Goal: Task Accomplishment & Management: Complete application form

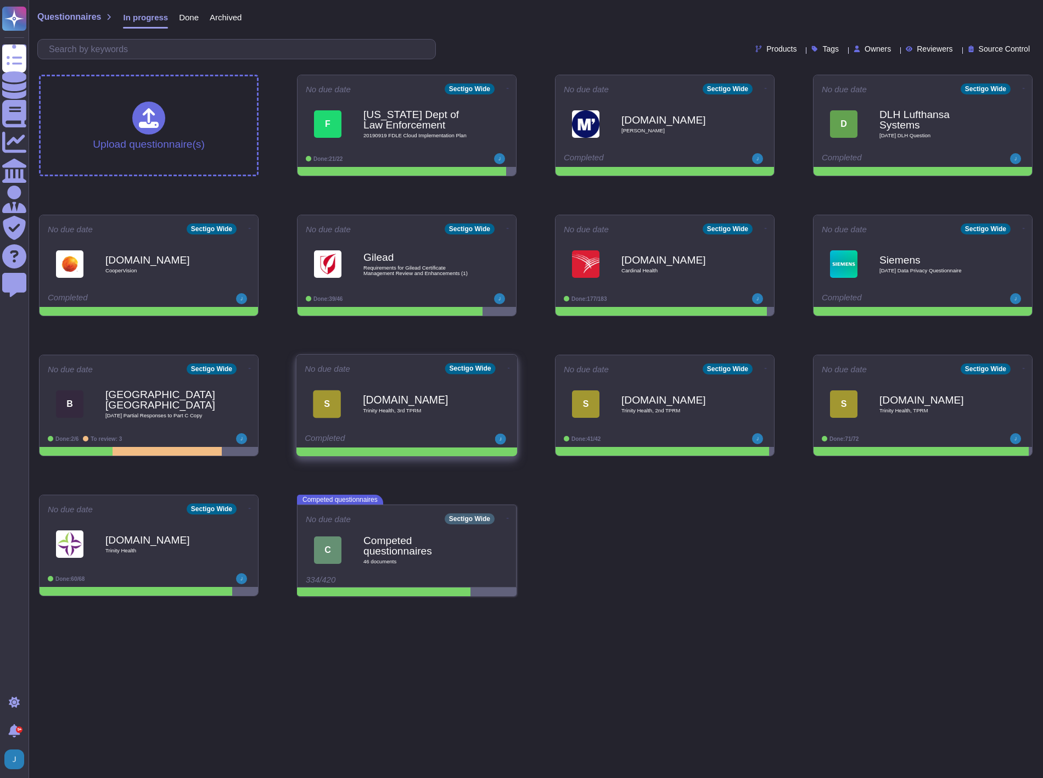
click at [388, 401] on b "[DOMAIN_NAME]" at bounding box center [418, 399] width 111 height 10
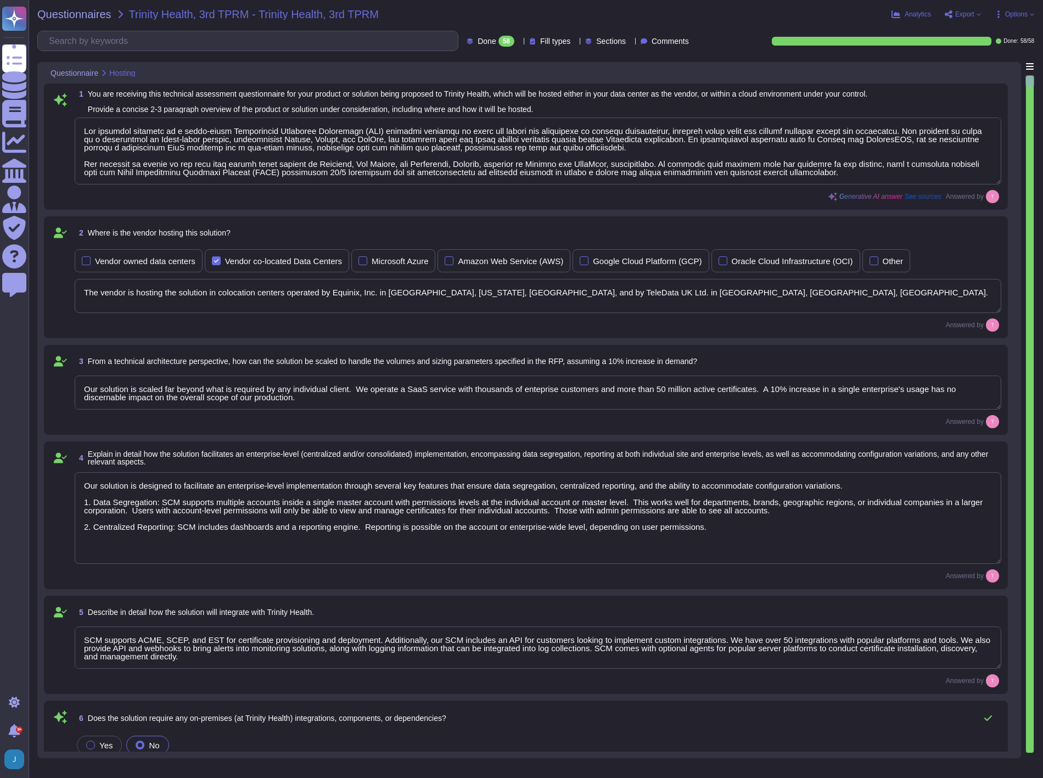
type textarea "Our proposed solution is a cloud-based Certificate Lifecycle Management (CLM) p…"
type textarea "The vendor is hosting the solution in colocation centers operated by Equinix, I…"
type textarea "Our solution is scaled far beyond what is required by any individual client. We…"
type textarea "Our solution is designed to facilitate an enterprise-level implementation throu…"
type textarea "SCM supports ACME, SCEP, and EST for certificate provisioning and deployment. A…"
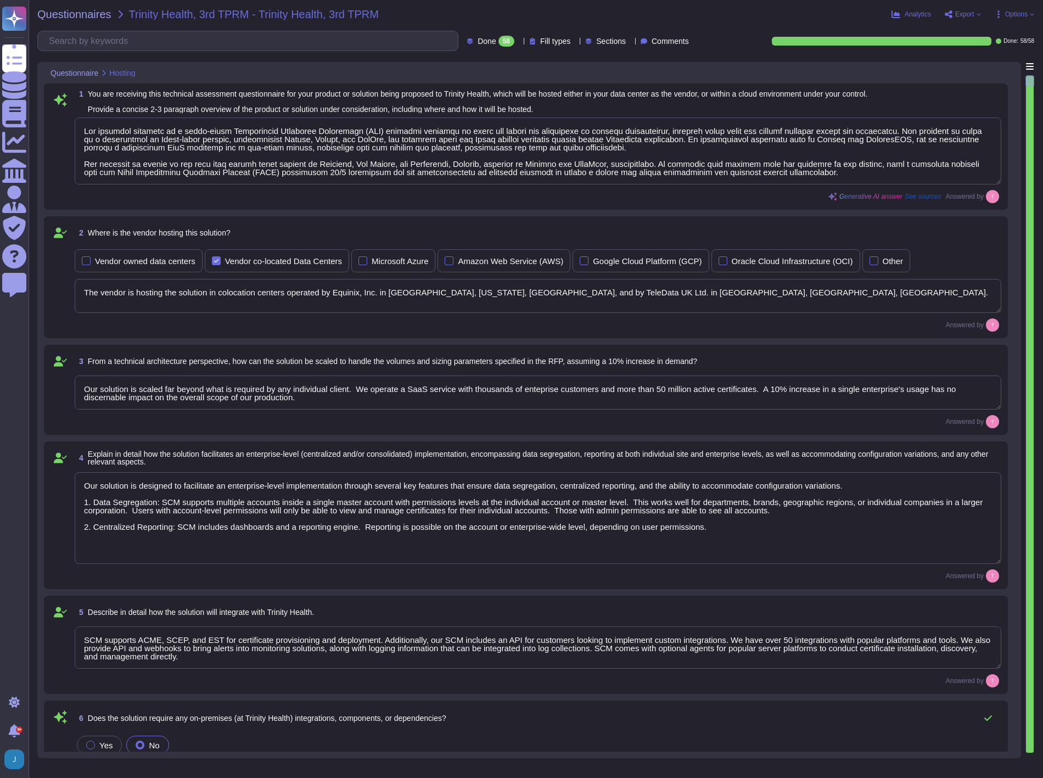
type textarea "No integration will be required for the services; however, certain integrations…"
type textarea "Our product's architecture is built on a combination of Linux-based systems, sp…"
type textarea "Yes, our solution has documented change management procedures that include a fo…"
click at [962, 15] on span "Export" at bounding box center [965, 14] width 19 height 7
click at [767, 16] on div "Analytics Export Open web questionnaire Copy link Options" at bounding box center [872, 14] width 323 height 11
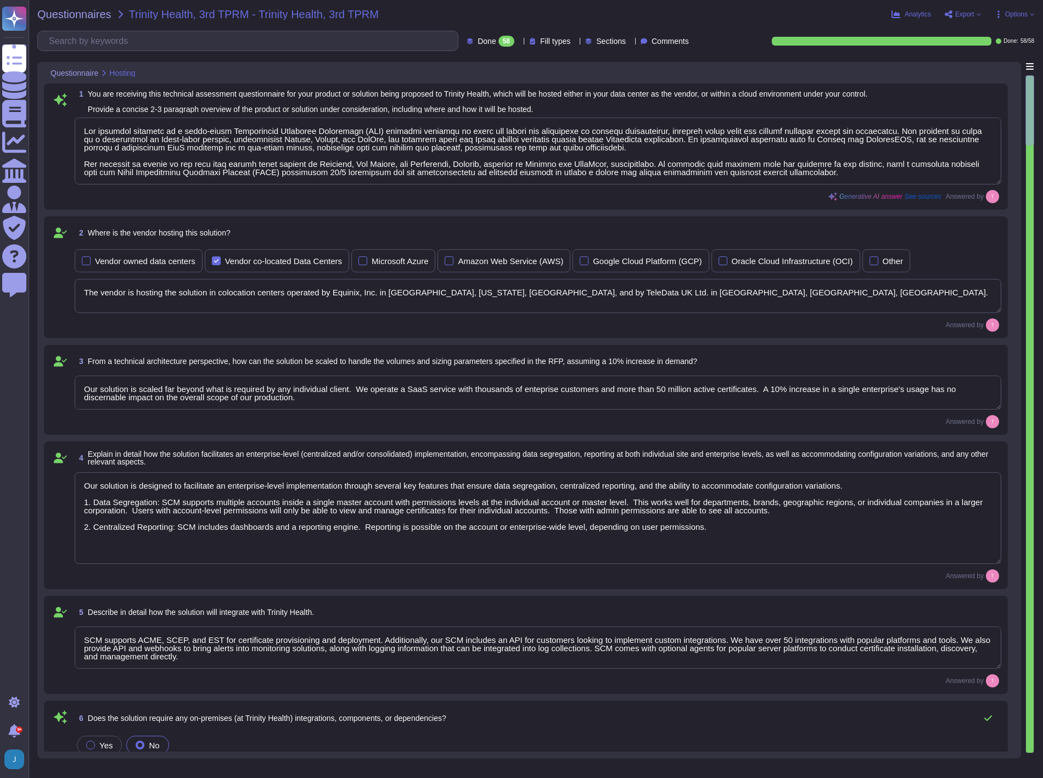
click at [962, 15] on span "Export" at bounding box center [965, 14] width 19 height 7
click at [926, 30] on p "Open web questionnaire" at bounding box center [923, 31] width 95 height 9
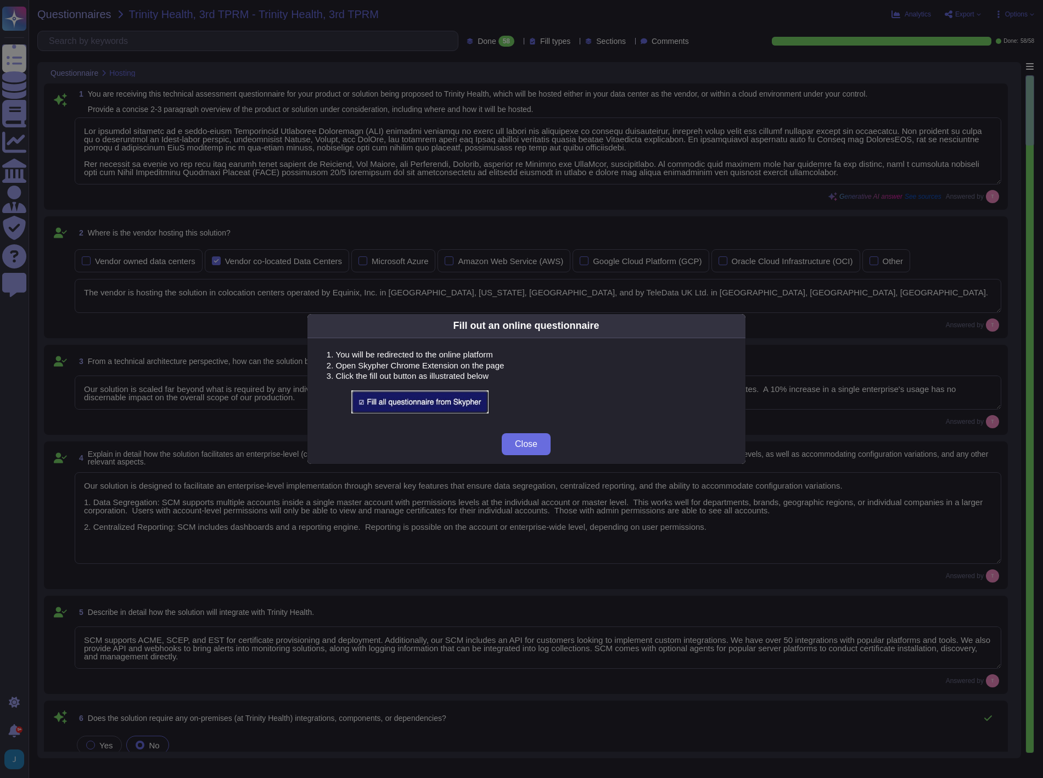
click at [428, 399] on img at bounding box center [419, 401] width 137 height 23
click at [425, 397] on img at bounding box center [419, 401] width 137 height 23
click at [534, 441] on span "Close" at bounding box center [526, 444] width 23 height 9
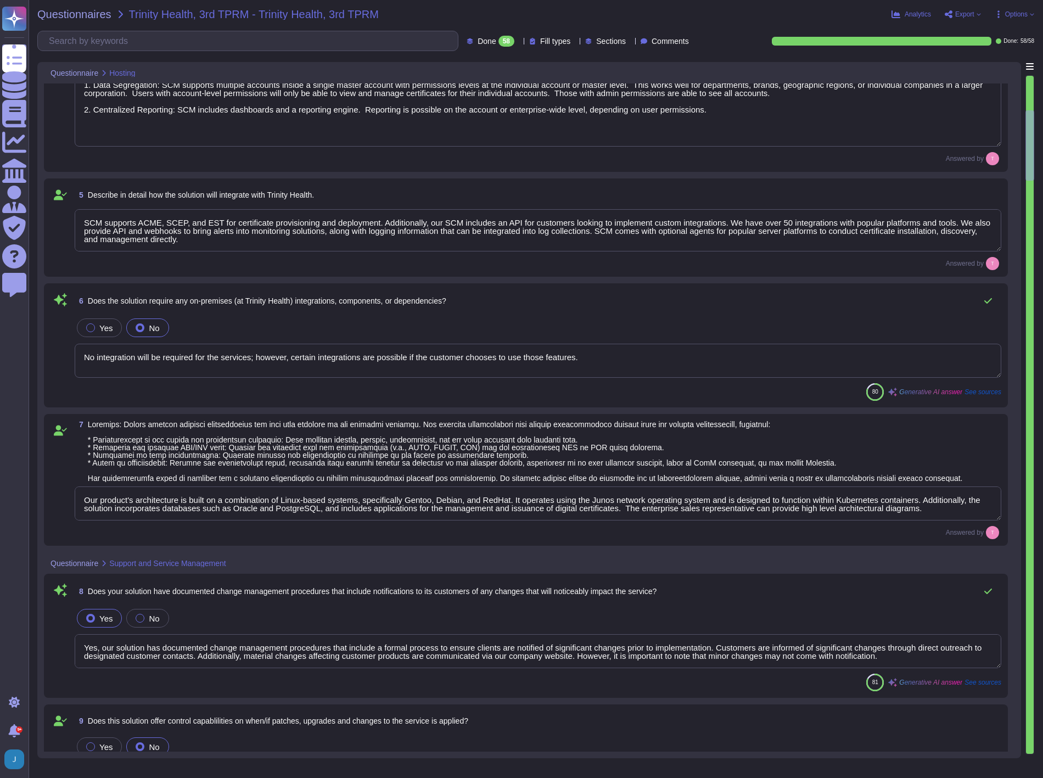
scroll to position [427, 0]
type textarea "We offer a SaaS service wehre all patches, upgrades, and changes are implemente…"
type textarea "Yes, we have a formal incident management system in place for identifying, subm…"
type textarea "Your Enterprise Sales representative can discuss contractual matters."
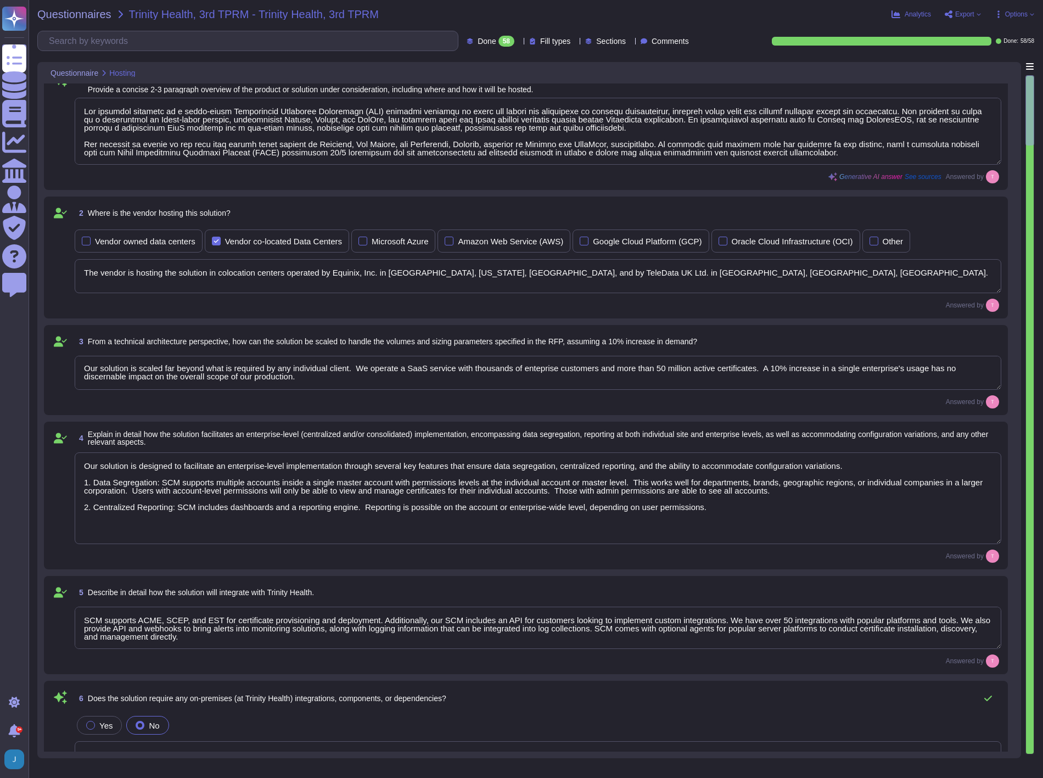
scroll to position [0, 0]
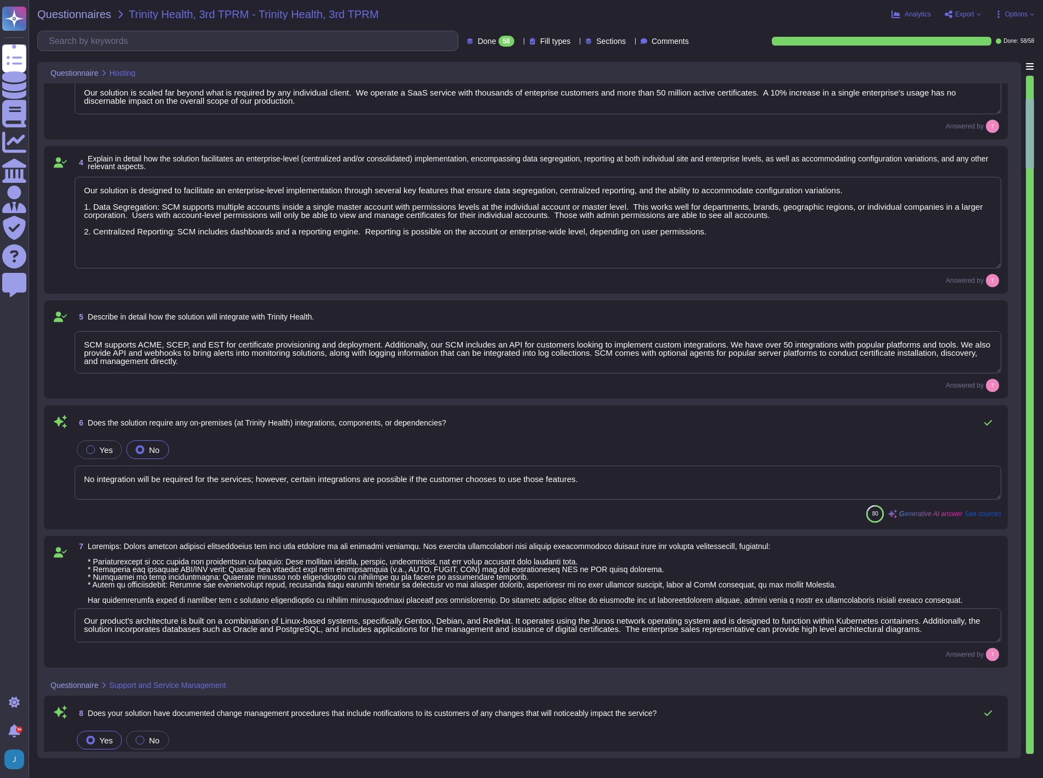
type textarea "We offer a SaaS service wehre all patches, upgrades, and changes are implemente…"
type textarea "Yes, we have a formal incident management system in place for identifying, subm…"
type textarea "Your Enterprise Sales representative can discuss contractual matters."
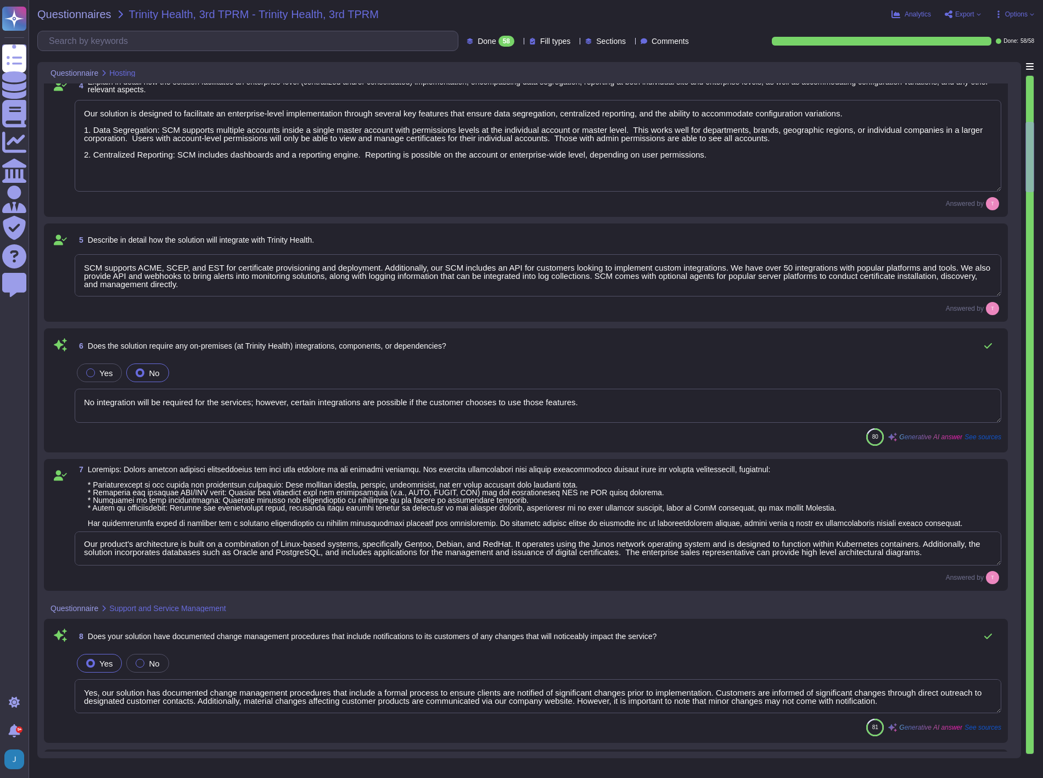
type textarea "Your Enterprise Sales representative can discuss contractual matters."
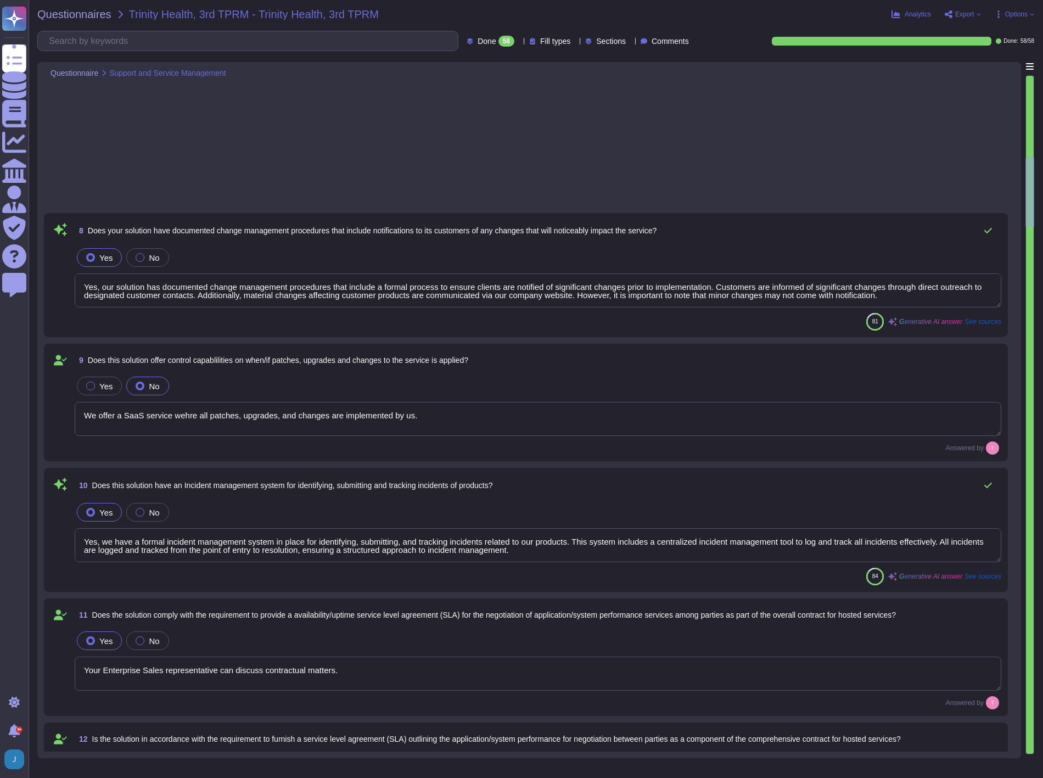
type textarea "Yes, the solution includes a standard scheduled maintenance window that occurs …"
type textarea "Your Enterprise Sales representative can discuss contractual matters."
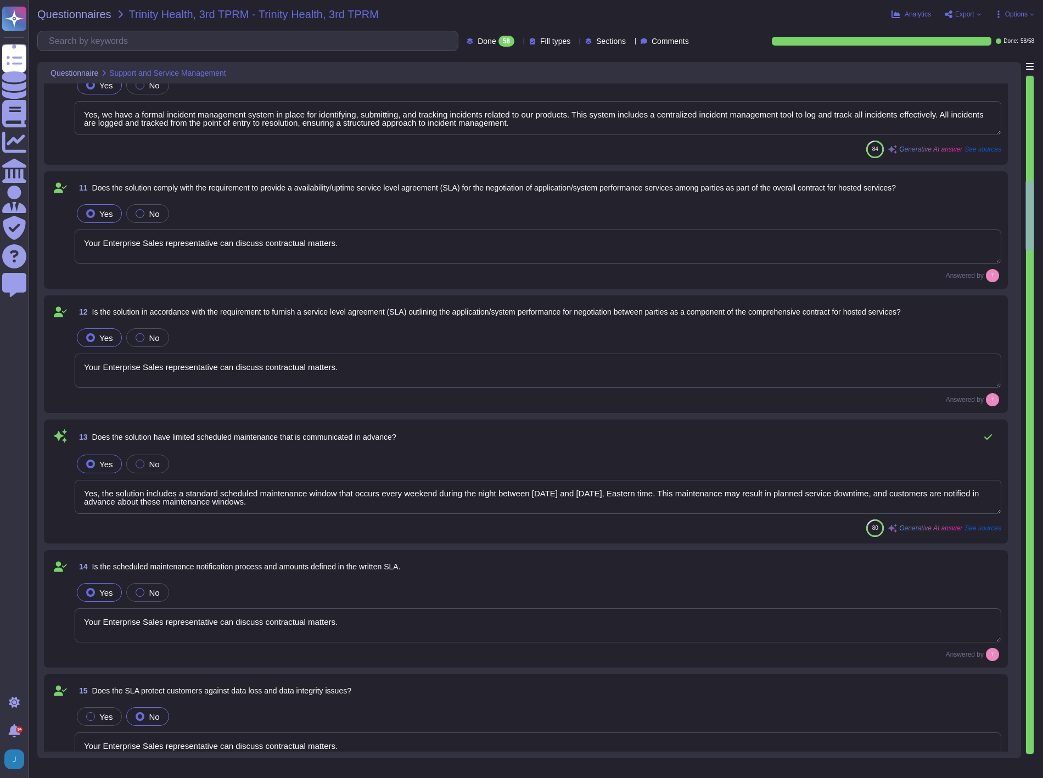
type textarea "You can discuss SLA terms with your enterprise sales representative."
type textarea "Your Enterprise Sales representative can discuss contractual matters."
type textarea "Yes, the solution maintains change management logs with a minimum retention per…"
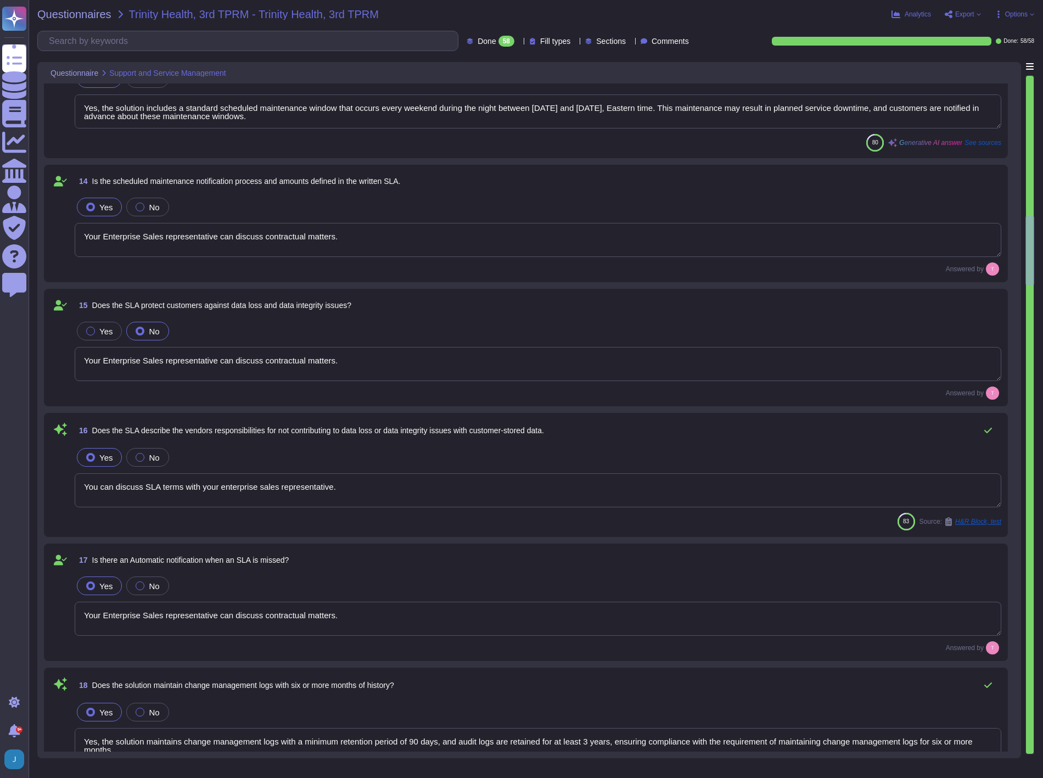
type textarea "Yes, the solution employs application uptime and performance monitoring solutio…"
type textarea "Yes, our monitoring solutions include the monitoring of all compute resources, …"
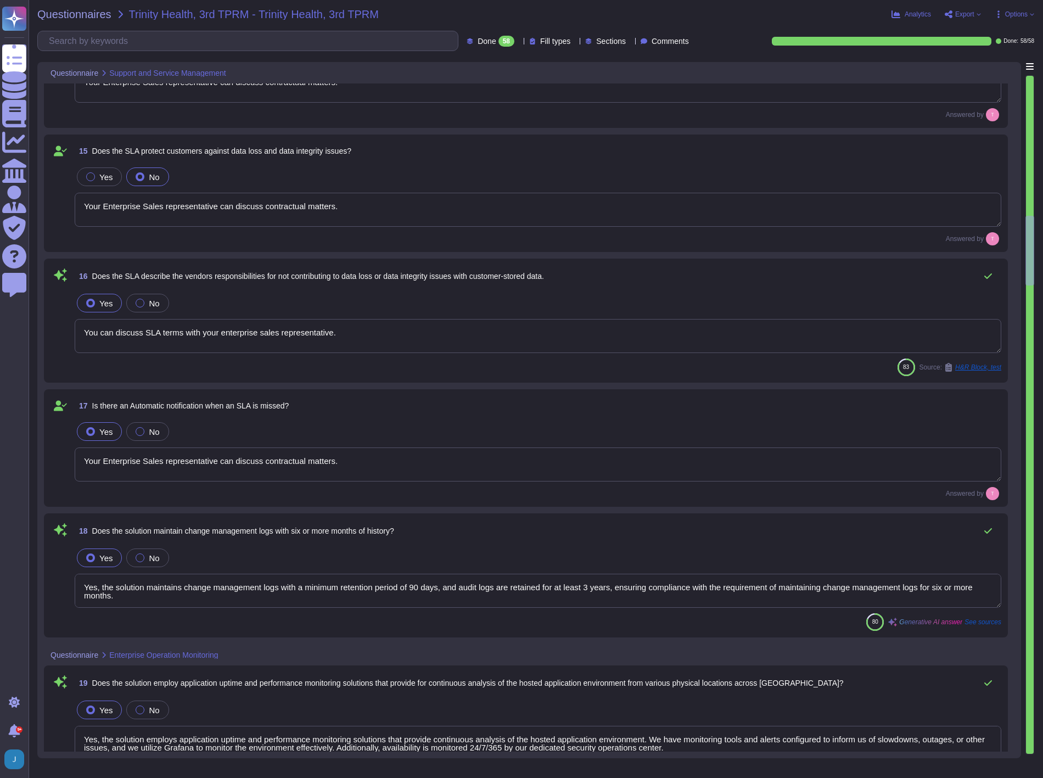
scroll to position [1952, 0]
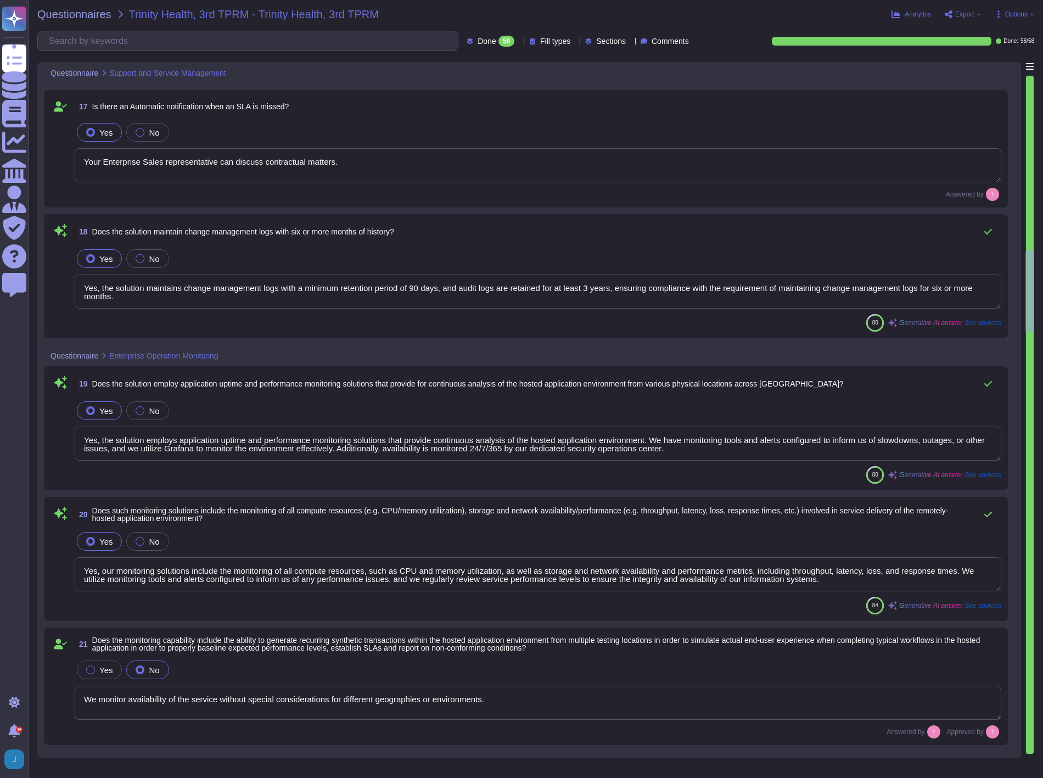
type textarea "We monitor availability of the service without special considerations for diffe…"
type textarea "No. We are a Certificate Lifecycle Management platform. It would be apparent if…"
type textarea "Yes, Sectigo provides a user-friendly dashboard through its SCM, which includes…"
type textarea "We will know if there is a system outage or the like. If you as a customer expe…"
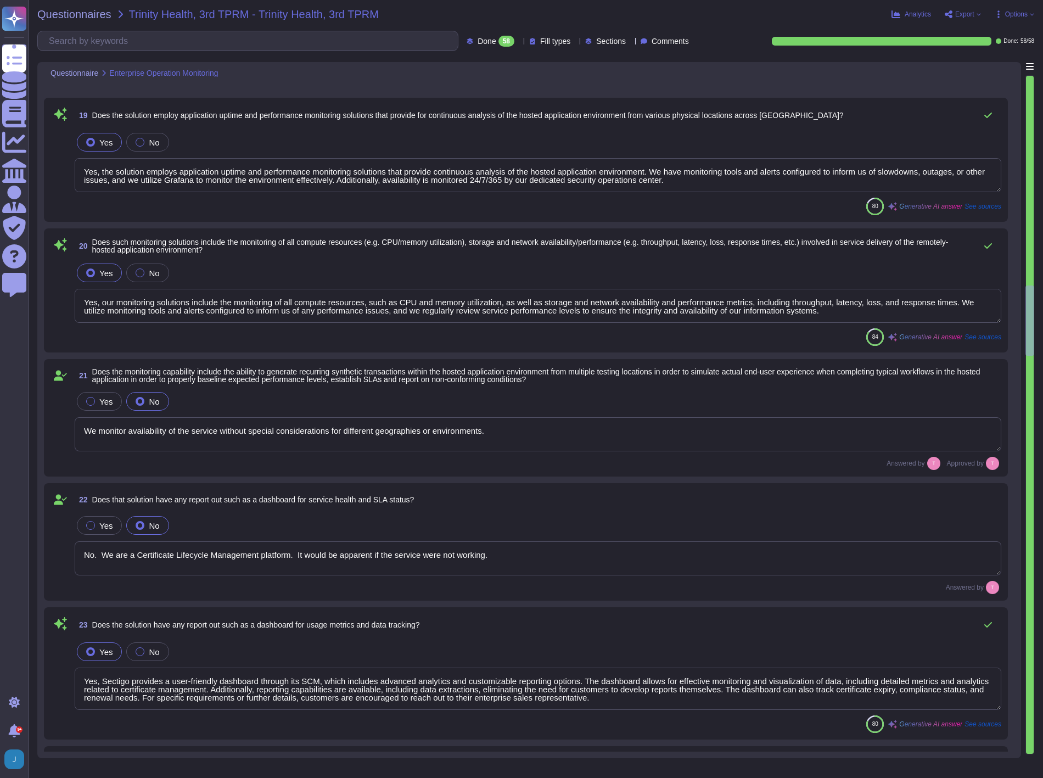
type textarea "Yes, the product supports identity federation standards, specifically SAML2 for…"
type textarea "Customers manage their own user provisioning/deprovisioning using whatever mode…"
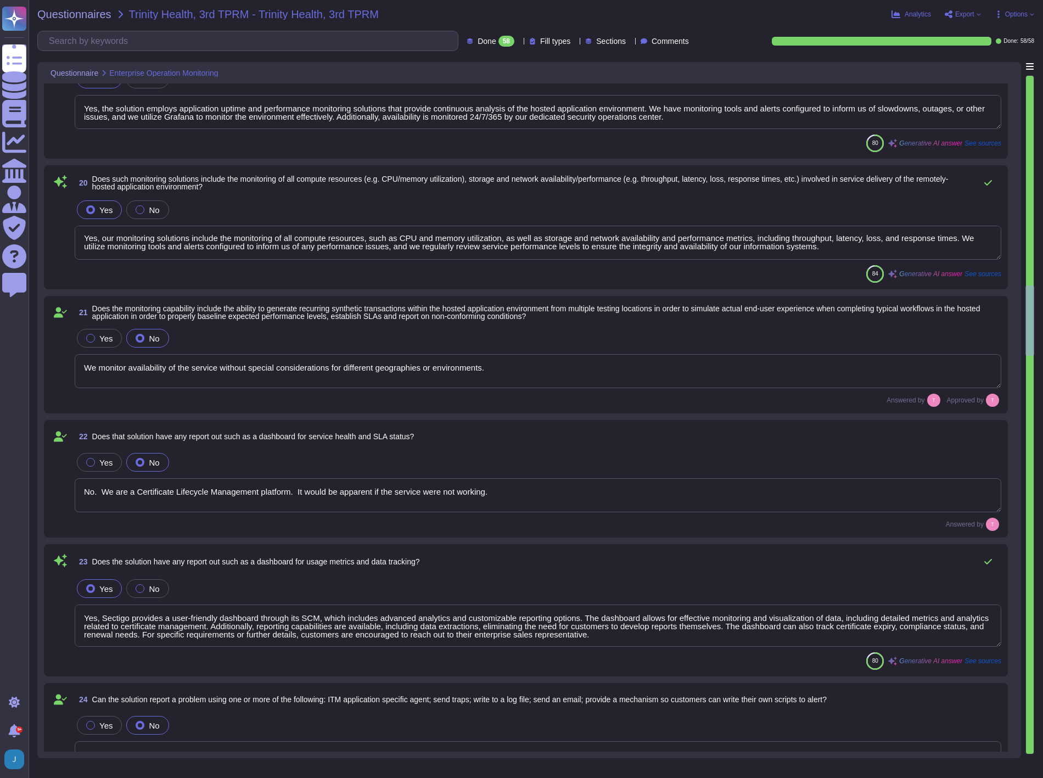
scroll to position [0, 0]
click at [360, 210] on div "Yes No" at bounding box center [538, 209] width 927 height 23
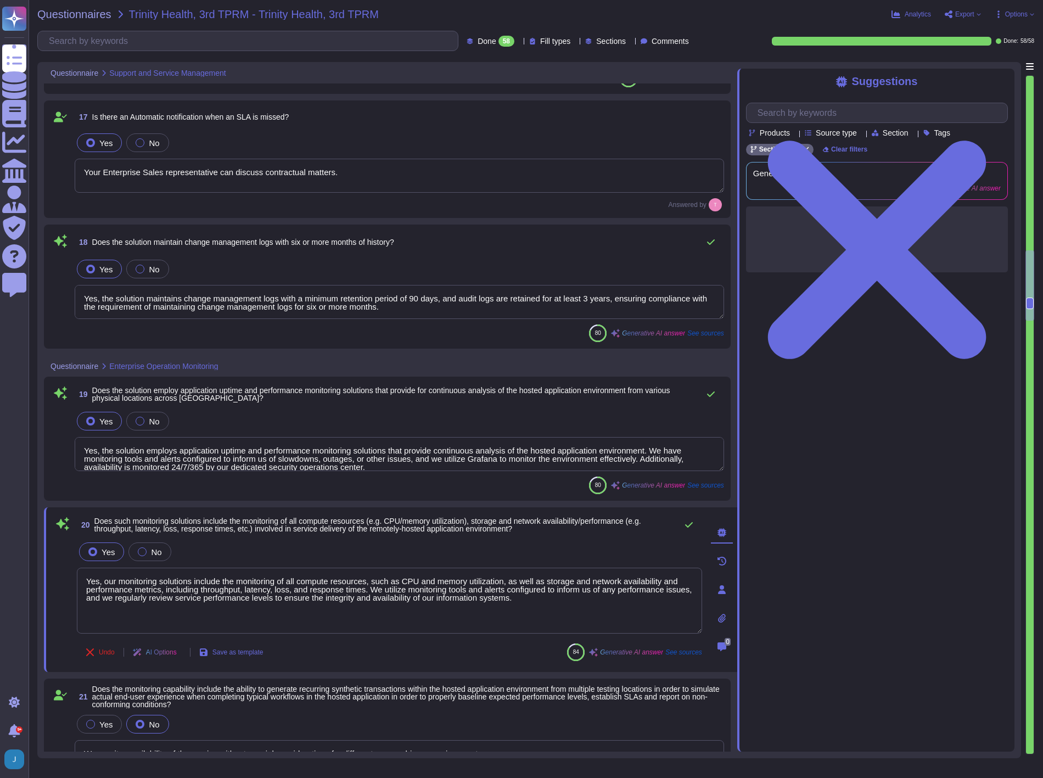
type textarea "Your Enterprise Sales representative can discuss contractual matters."
type textarea "You can discuss SLA terms with your enterprise sales representative."
type textarea "Your Enterprise Sales representative can discuss contractual matters."
type textarea "Yes, the solution maintains change management logs with a minimum retention per…"
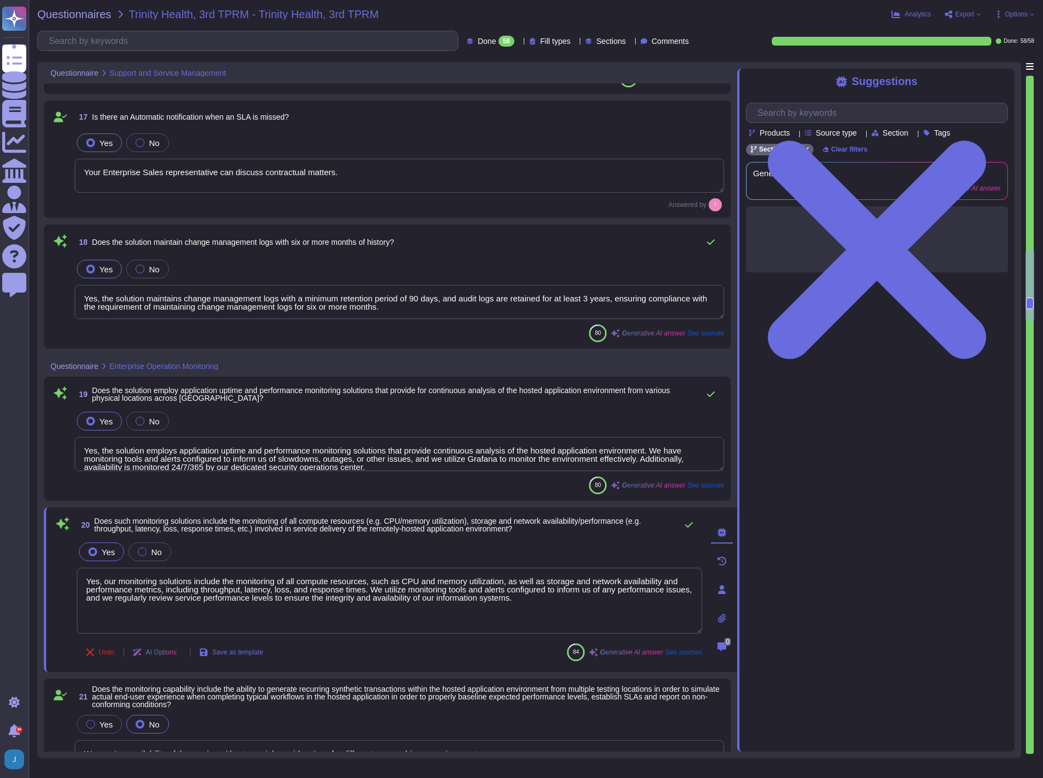
scroll to position [1891, 0]
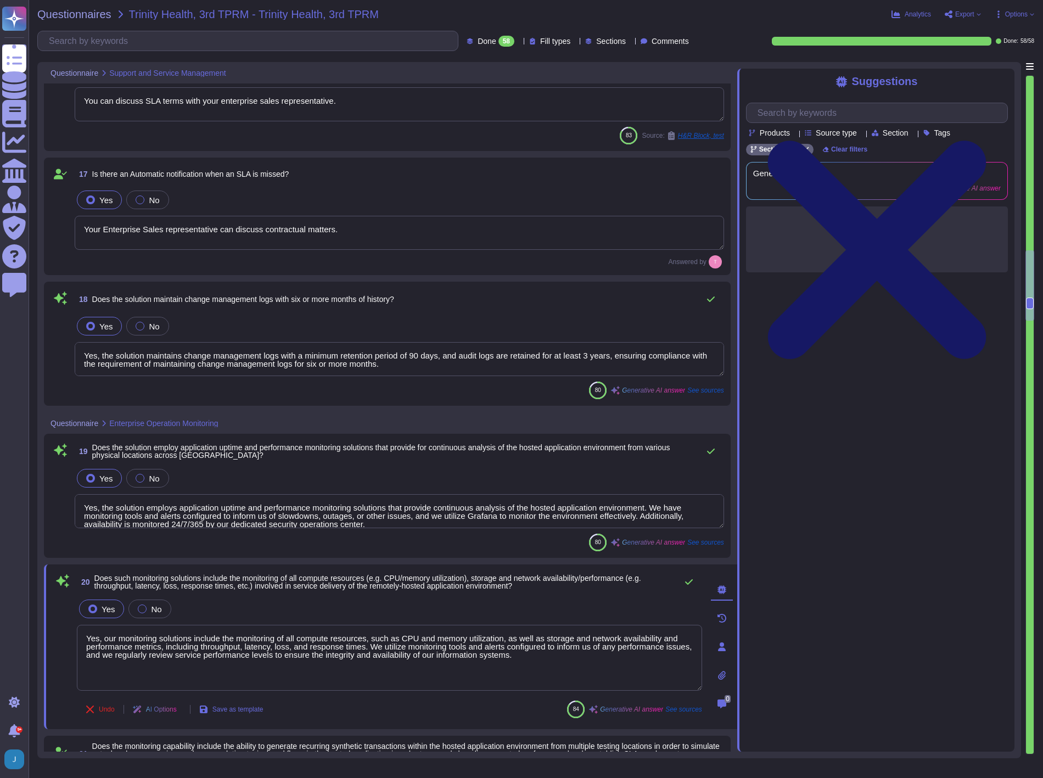
click at [1003, 76] on icon at bounding box center [877, 249] width 262 height 349
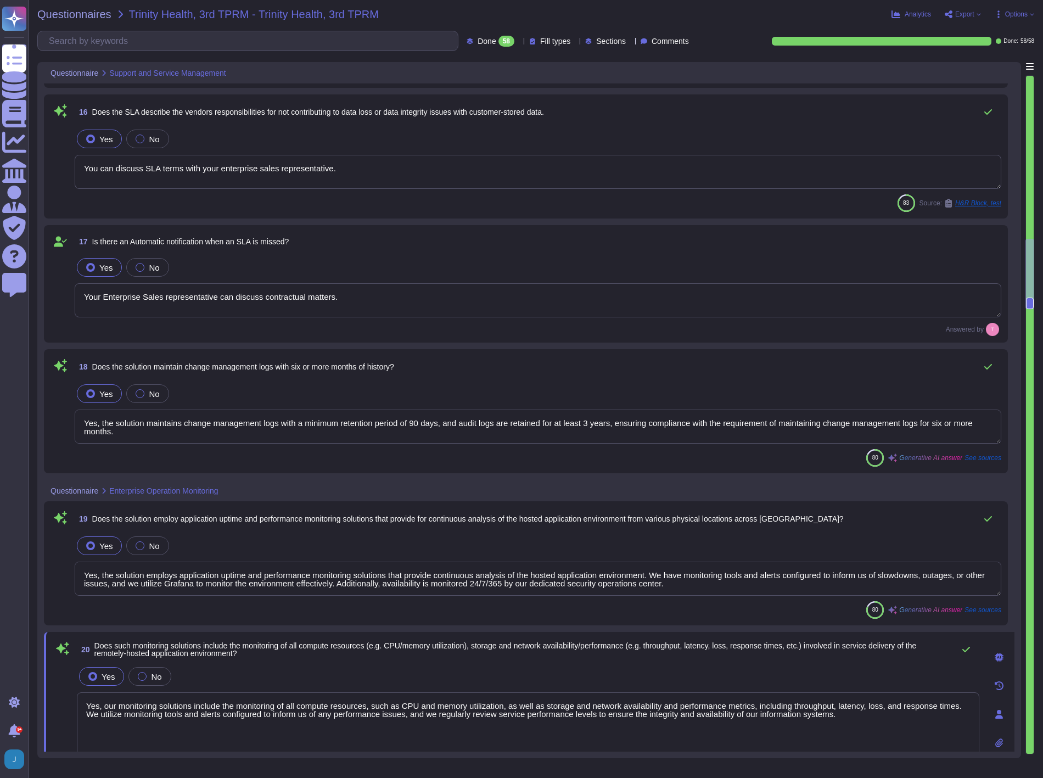
scroll to position [1586, 0]
type textarea "Yes, the solution includes a standard scheduled maintenance window that occurs …"
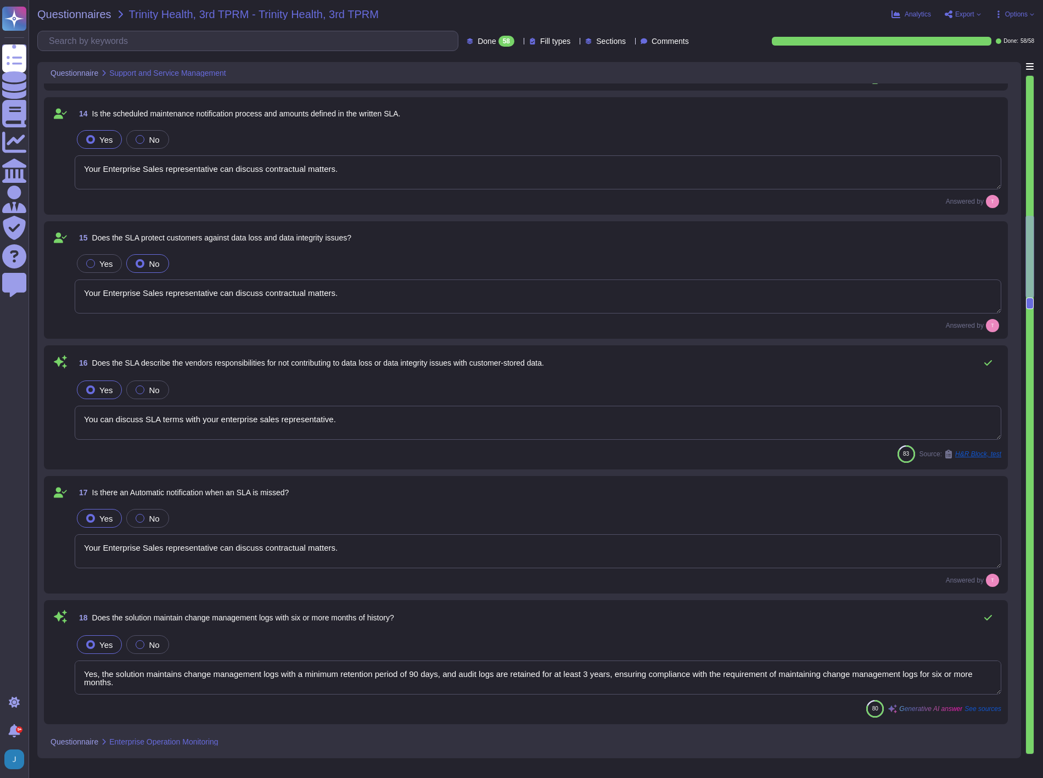
type textarea "Your Enterprise Sales representative can discuss contractual matters."
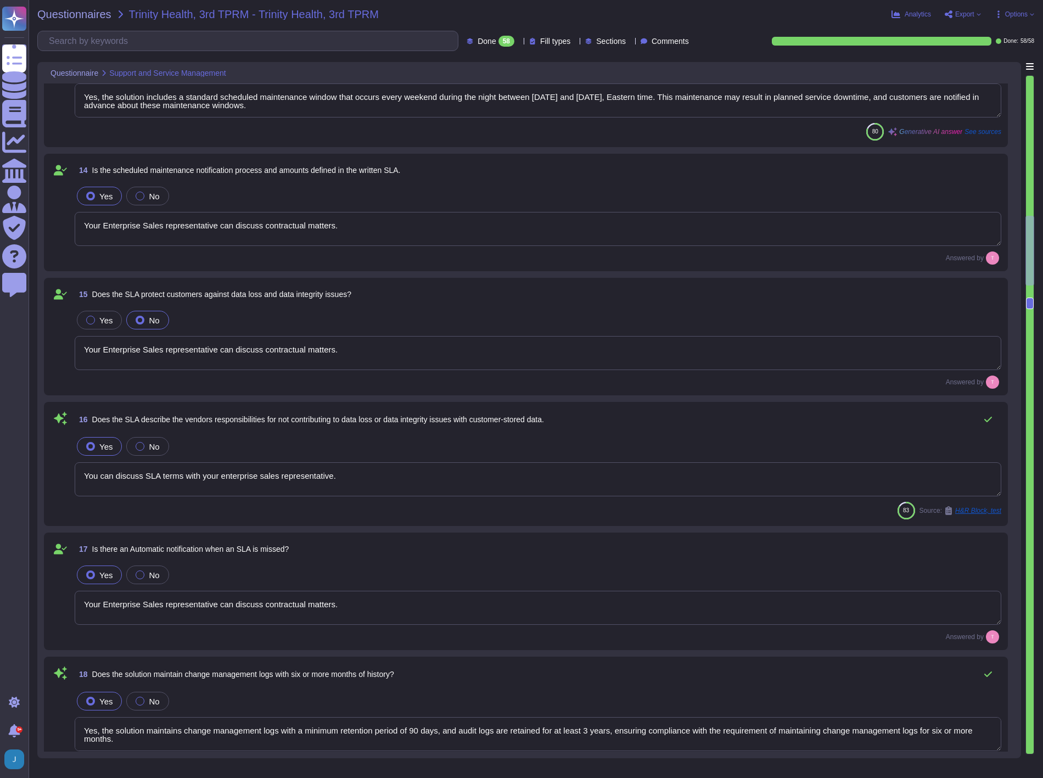
type textarea "Your Enterprise Sales representative can discuss contractual matters."
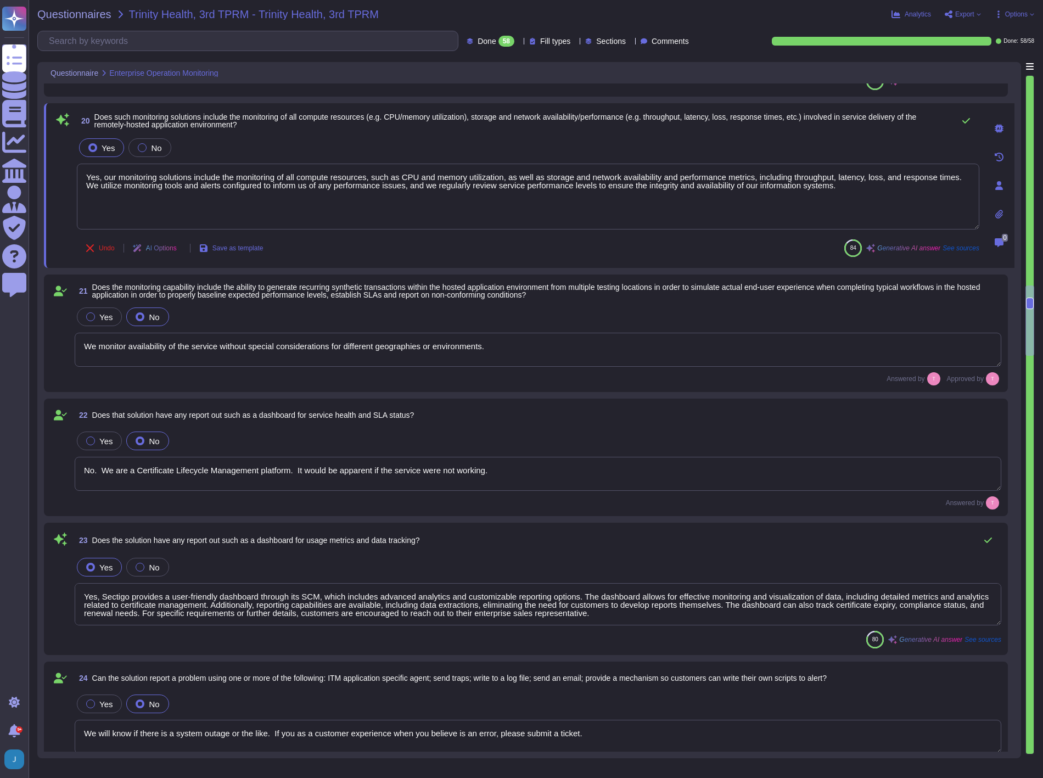
type textarea "We monitor availability of the service without special considerations for diffe…"
type textarea "No. We are a Certificate Lifecycle Management platform. It would be apparent if…"
type textarea "Yes, Sectigo provides a user-friendly dashboard through its SCM, which includes…"
type textarea "We will know if there is a system outage or the like. If you as a customer expe…"
type textarea "Yes, the product supports identity federation standards, specifically SAML2 for…"
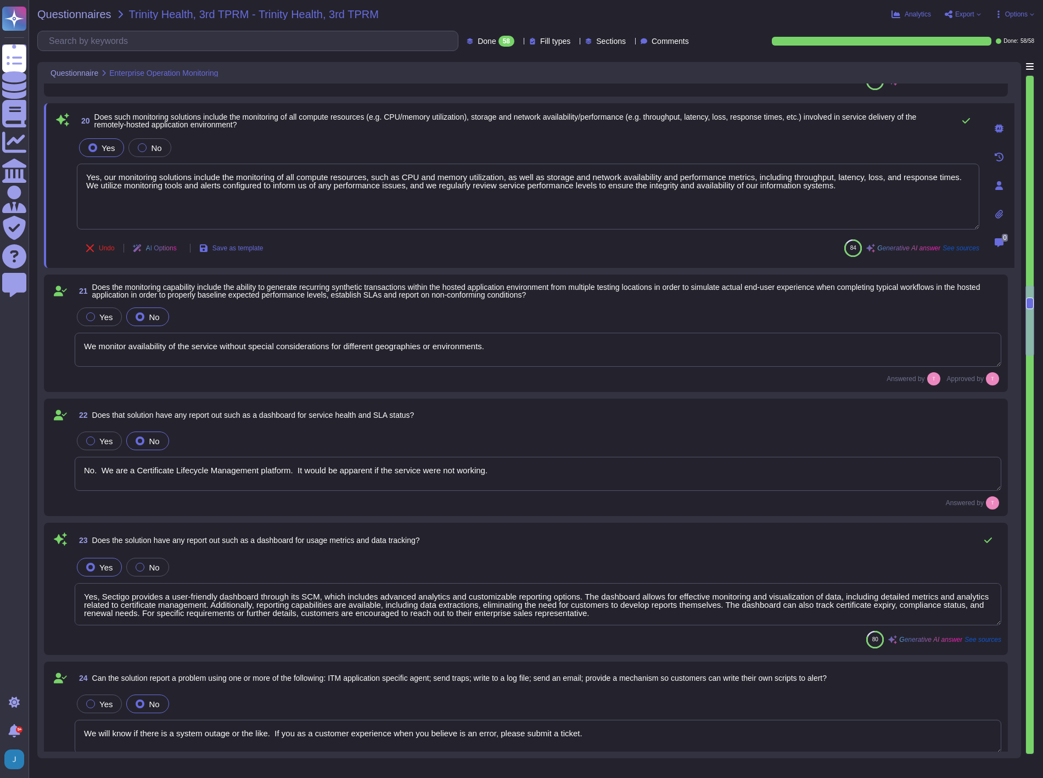
type textarea "Customers manage their own user provisioning/deprovisioning using whatever mode…"
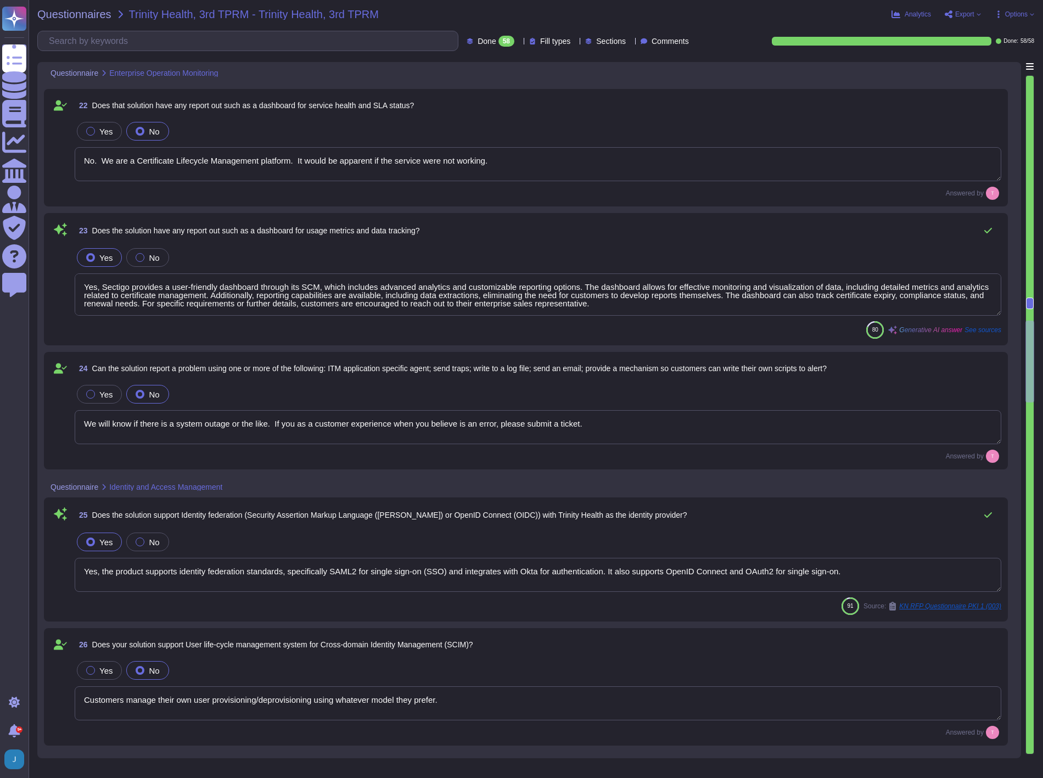
type textarea "We have APIs for admin account creation and entitlement that is dictated by the…"
type textarea "Yes, the solution plans to implement Privileged Access Management ([PERSON_NAME…"
type textarea "Yes, we perform backups of all data and store them in off-site locations to ens…"
type textarea "Yes, we have a well-documented Disaster Recovery Plan that is tested annually. …"
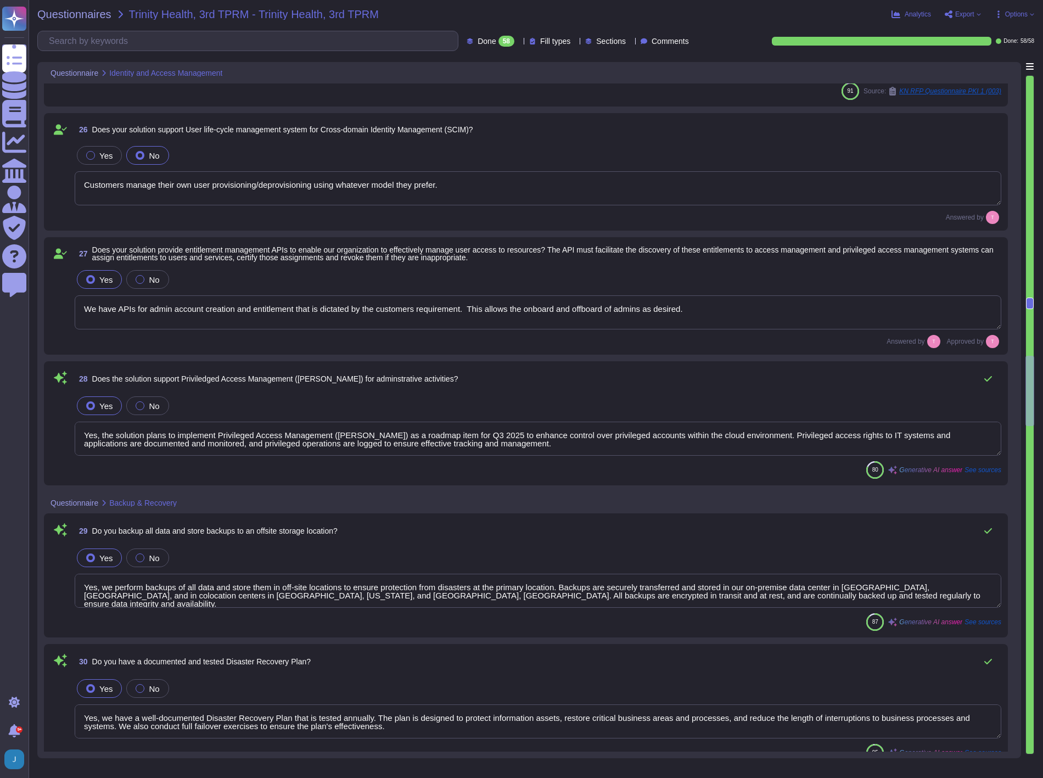
type textarea "Yes, the solution supports both Recovery Point Objectives (RPO) and Recovery Ti…"
type textarea "Yes, there is geographical distribution of infrastructure and data for High Ava…"
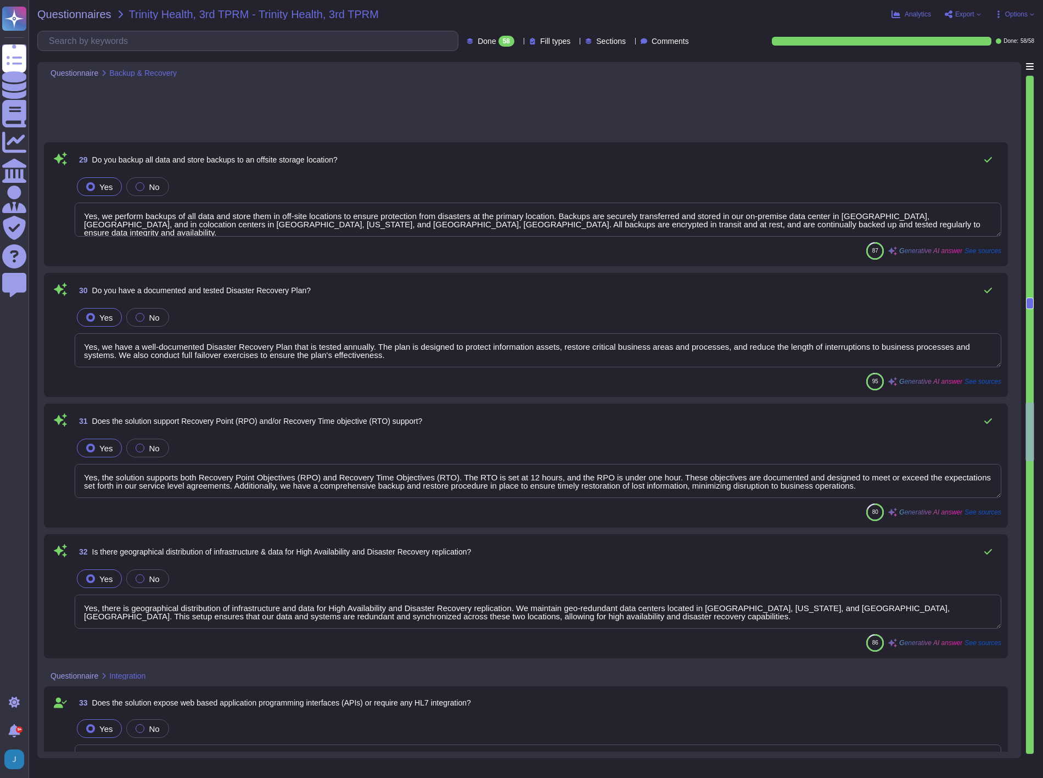
type textarea "Yes, the solution exposes a comprehensive and documented RESTful API to clients…"
type textarea "Yes, the solution's API supports standard protocols for identification and auth…"
type textarea "Yes, our solution includes managed and secure APIs. We offer a comprehensive an…"
type textarea "N/A. No integration for health data required."
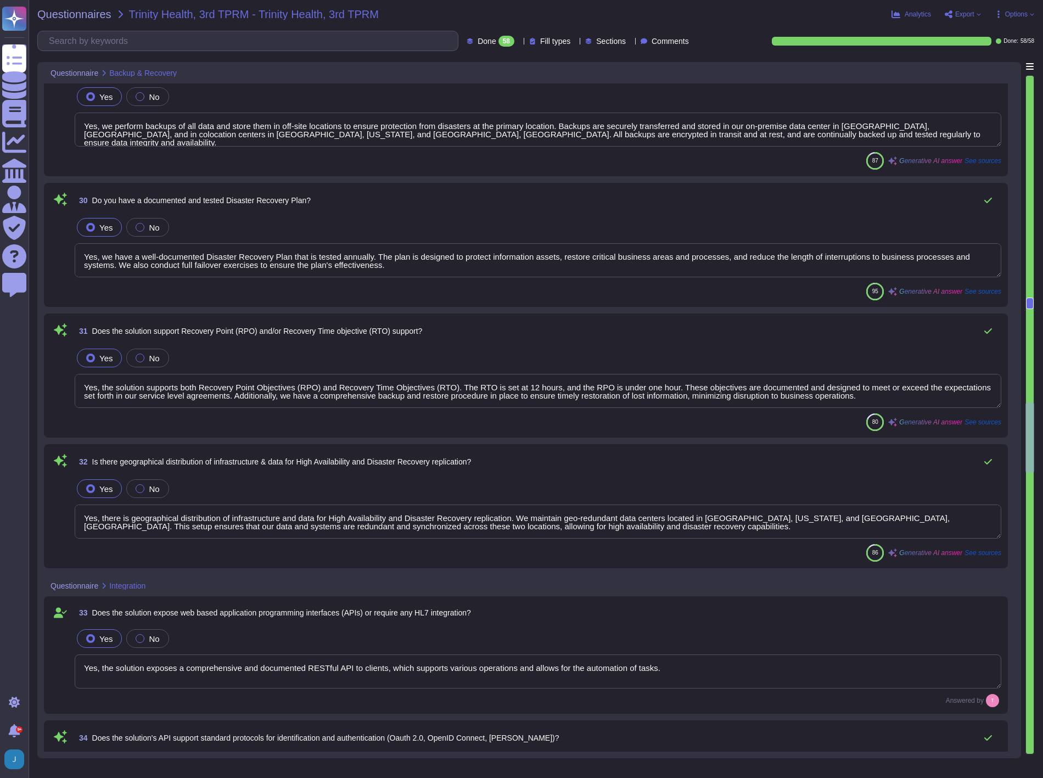
type textarea "N/A. No health information in the system."
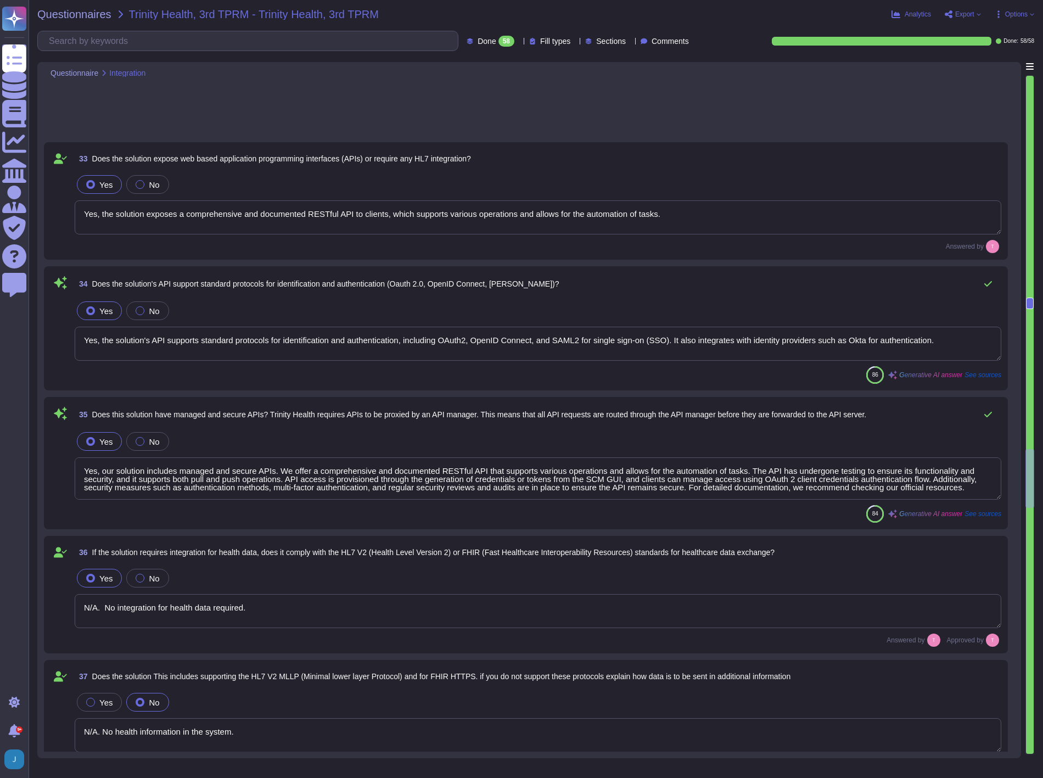
type textarea "no"
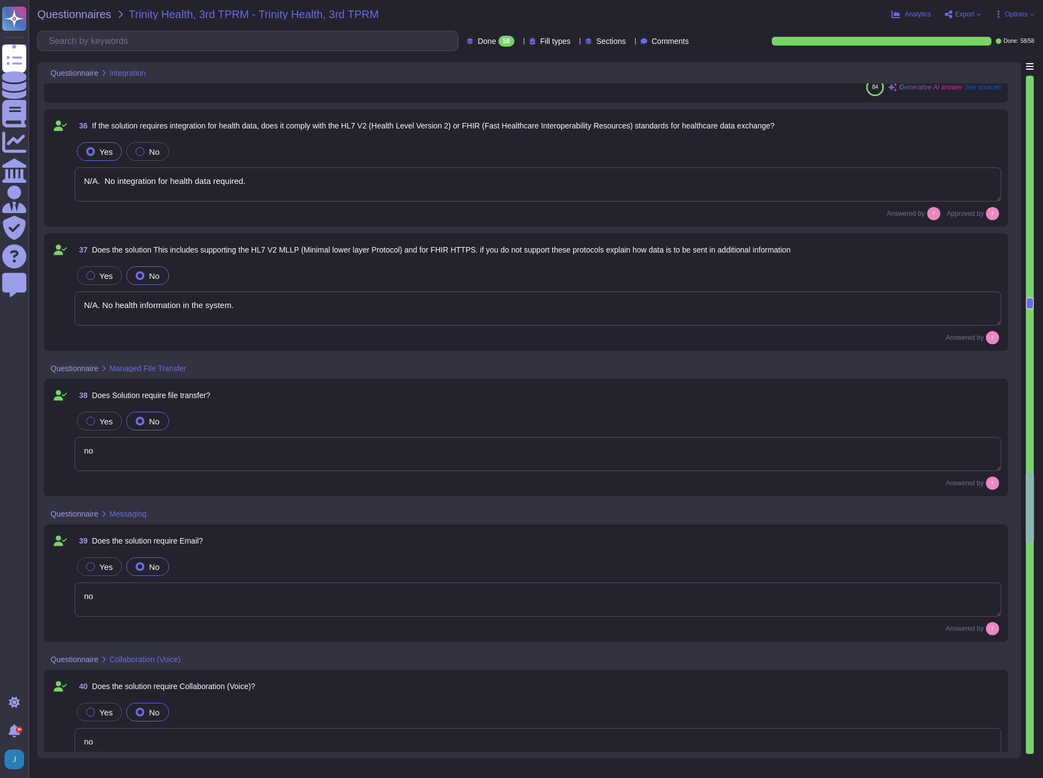
type textarea "We follow a structured approach for data disposal, which includes physically an…"
type textarea "We do not guarantee data deletion at the point of service termination. However,…"
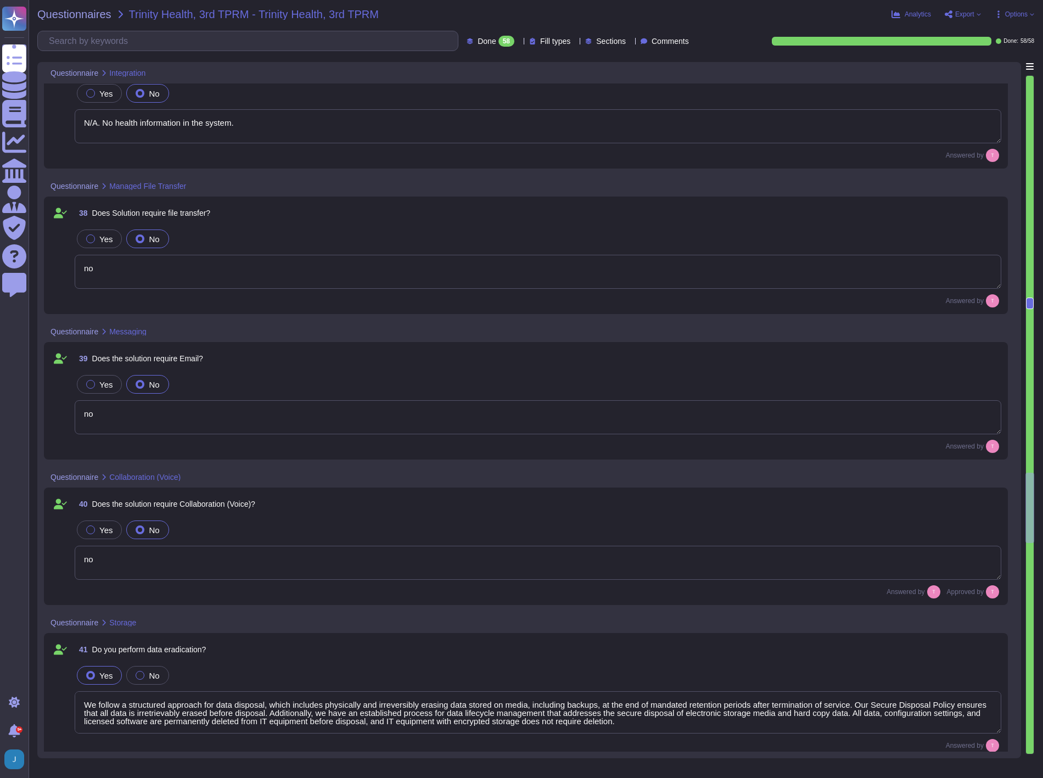
scroll to position [4822, 0]
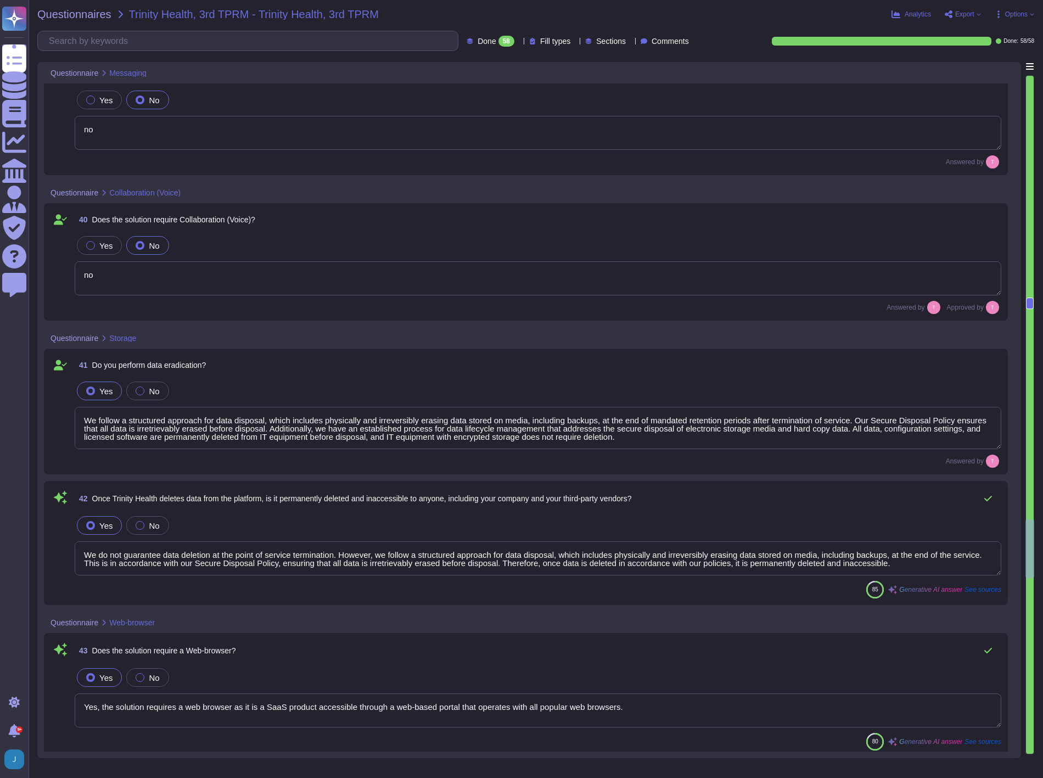
type textarea "Yes, the solution requires a web browser as it is a SaaS product accessible thr…"
type textarea "Yes, the solution is compatible with Microsoft Edge."
click at [74, 19] on span "Questionnaires" at bounding box center [74, 14] width 74 height 11
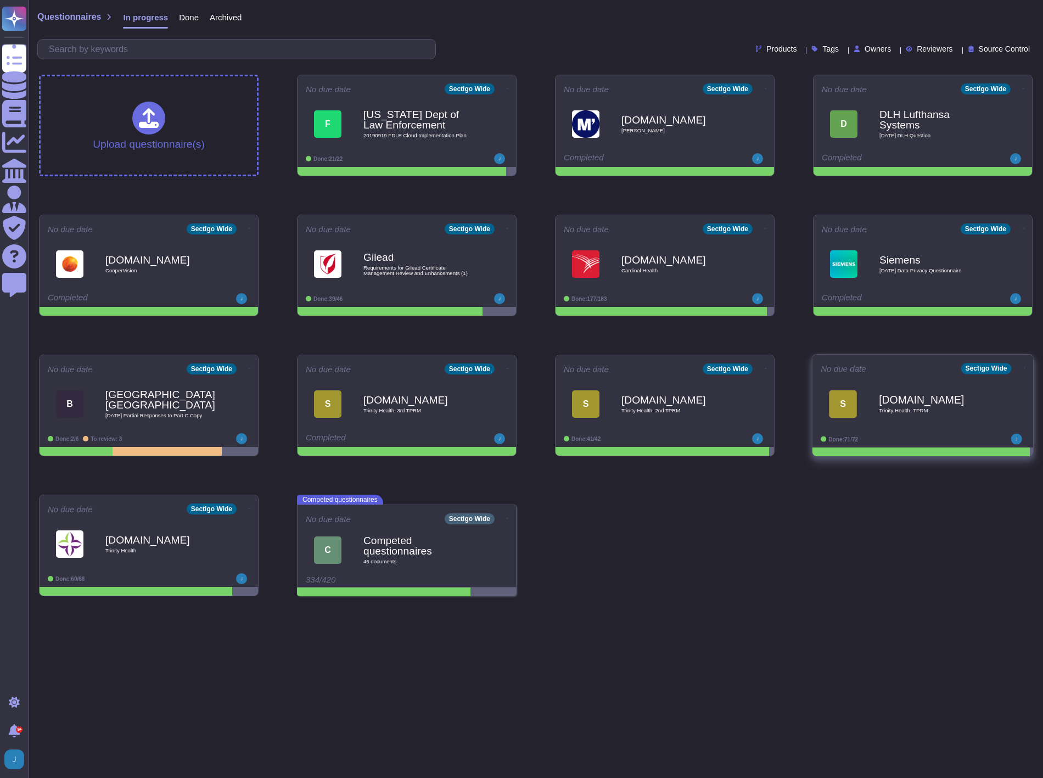
click at [509, 90] on icon at bounding box center [508, 88] width 2 height 3
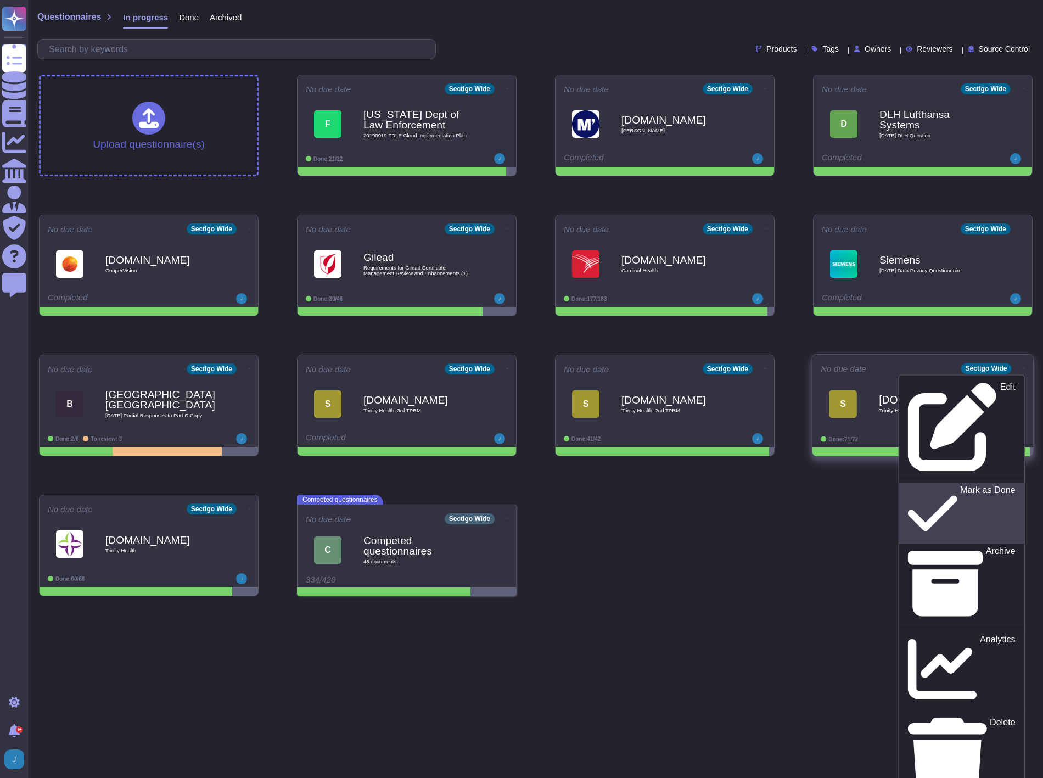
click at [961, 486] on p "Mark as Done" at bounding box center [988, 514] width 55 height 56
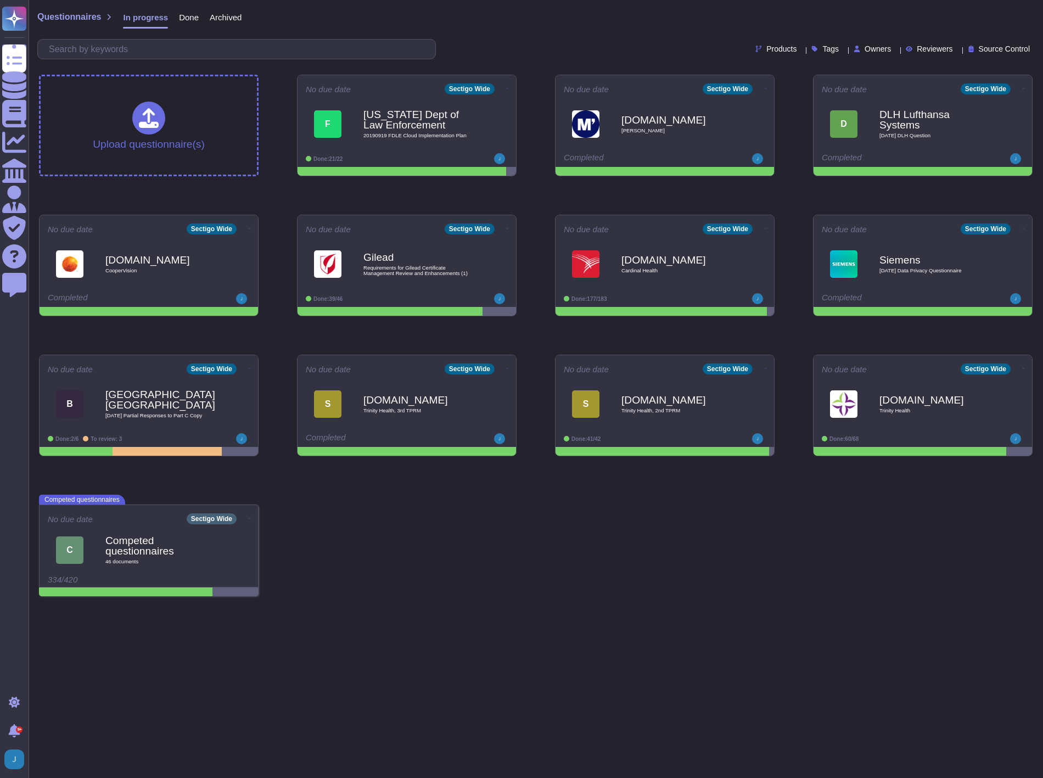
click at [511, 545] on div "Upload questionnaire(s) No due date Sectigo Wide F [US_STATE] Dept of Law Enfor…" at bounding box center [536, 335] width 1012 height 539
